Goal: Information Seeking & Learning: Learn about a topic

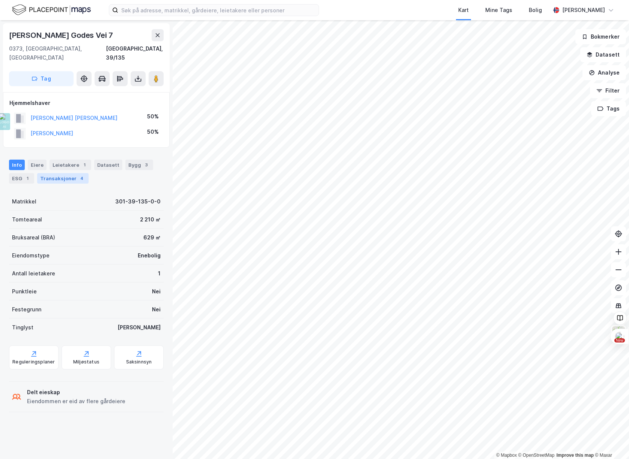
click at [59, 173] on div "Transaksjoner 4" at bounding box center [62, 178] width 51 height 11
